Goal: Task Accomplishment & Management: Complete application form

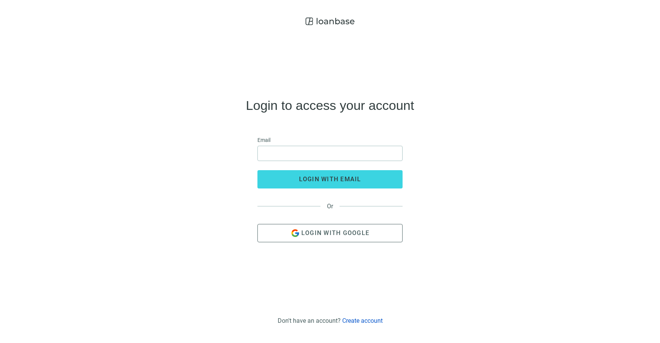
click at [342, 24] on use at bounding box center [330, 22] width 49 height 8
click at [317, 13] on div "Login to access your account Email login with email Or Login with Google Don't …" at bounding box center [330, 171] width 660 height 343
click at [316, 230] on span "Login with Google" at bounding box center [335, 233] width 68 height 7
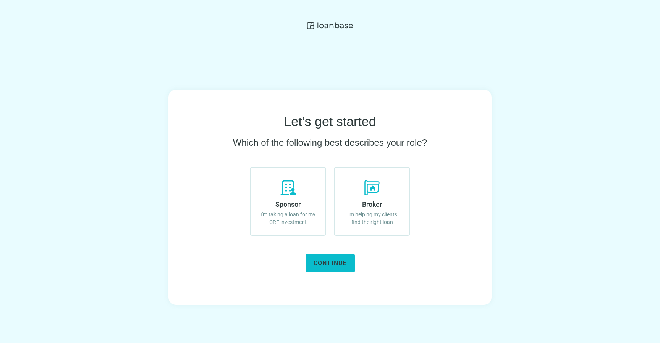
click at [326, 260] on span "Continue" at bounding box center [330, 263] width 33 height 7
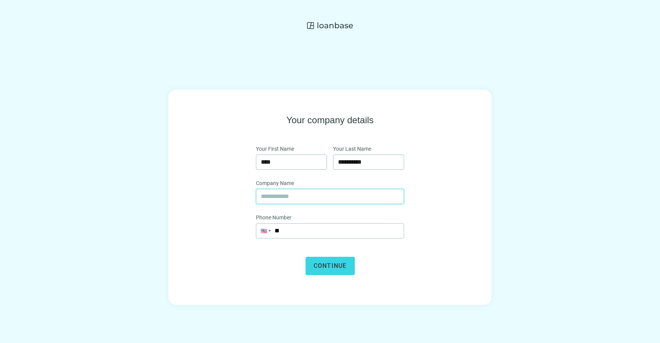
click at [299, 198] on input "text" at bounding box center [330, 196] width 138 height 15
type input "**********"
